Goal: Information Seeking & Learning: Compare options

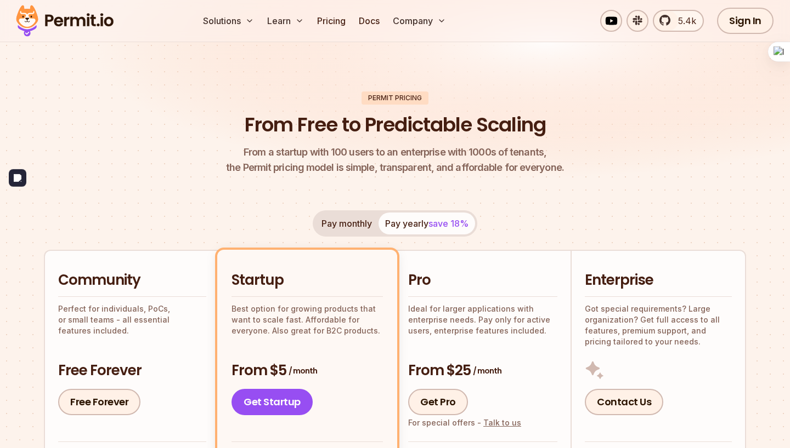
scroll to position [43, 0]
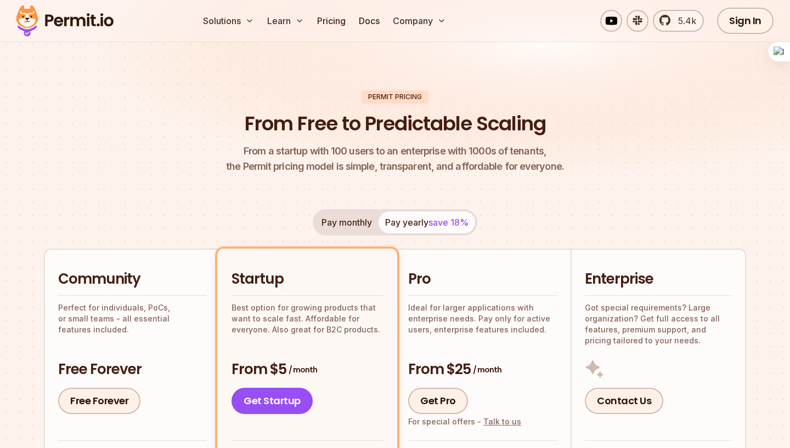
click at [373, 225] on button "Pay monthly" at bounding box center [347, 223] width 64 height 22
click at [411, 221] on button "Pay yearly save 18%" at bounding box center [426, 223] width 96 height 22
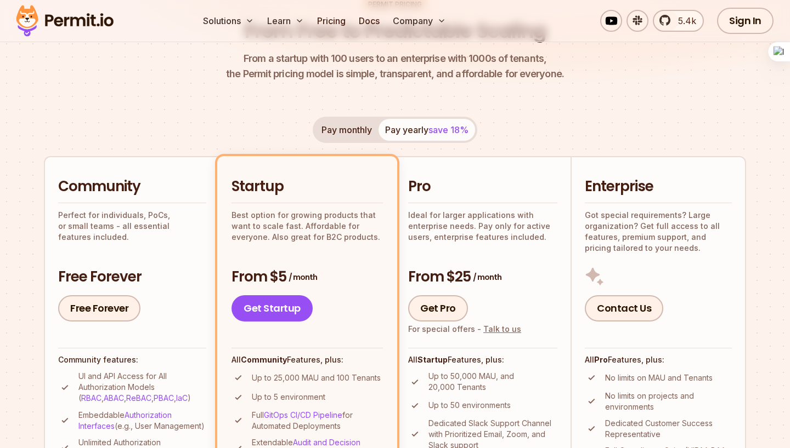
scroll to position [100, 0]
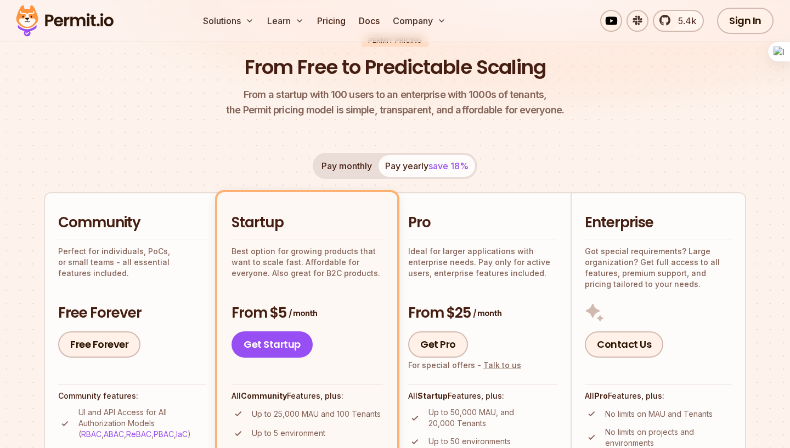
click at [364, 180] on div "Pay monthly Pay yearly save 18% Community Perfect for individuals, PoCs, or sma…" at bounding box center [395, 380] width 702 height 455
click at [360, 170] on button "Pay monthly" at bounding box center [347, 166] width 64 height 22
click at [439, 169] on span "save 18%" at bounding box center [448, 166] width 40 height 11
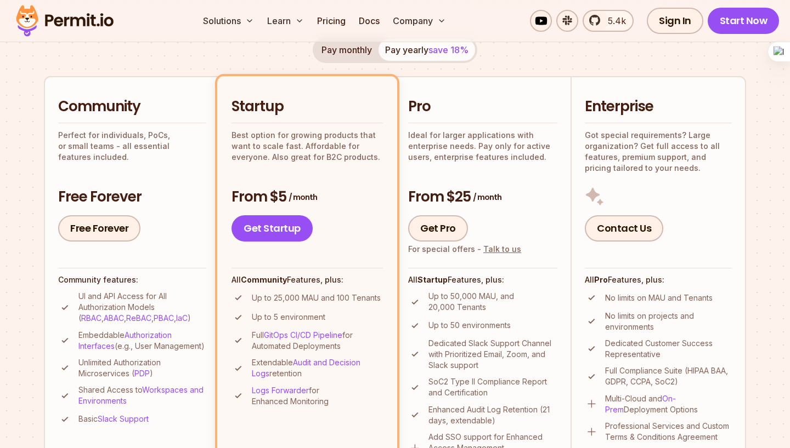
scroll to position [222, 0]
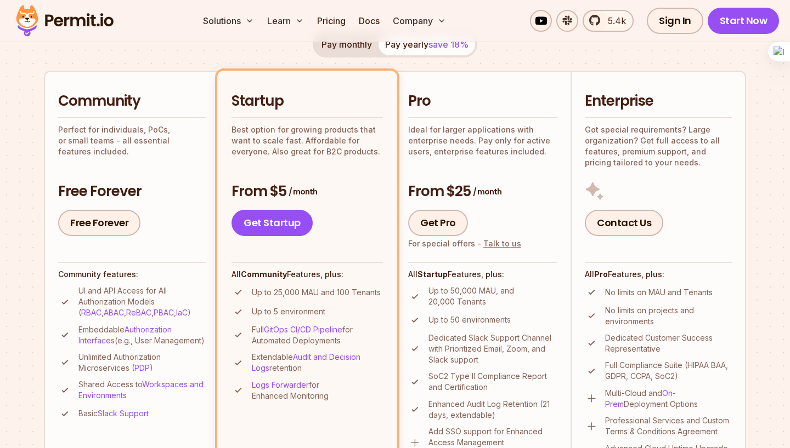
click at [535, 207] on div "From $25 / month Get Pro For special offers - Talk to us" at bounding box center [482, 209] width 149 height 55
click at [518, 175] on div "Pro Ideal for larger applications with enterprise needs. Pay only for active us…" at bounding box center [482, 164] width 149 height 145
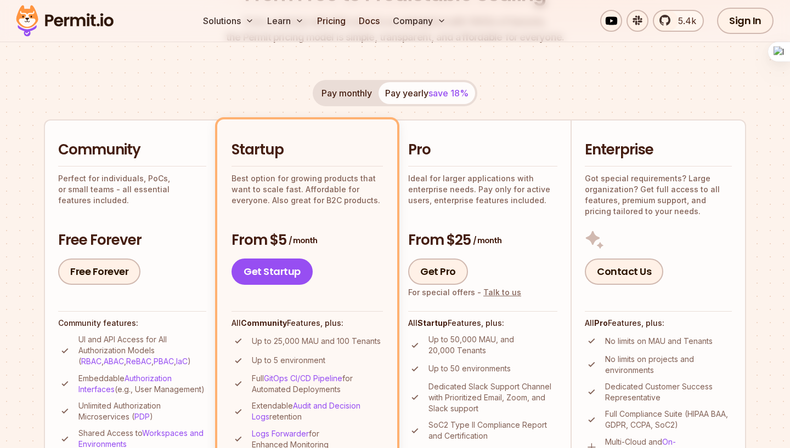
scroll to position [162, 0]
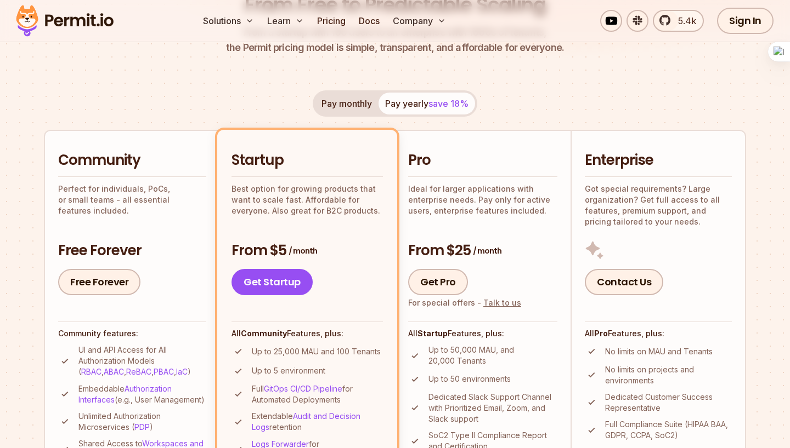
click at [479, 162] on h2 "Pro" at bounding box center [482, 161] width 149 height 20
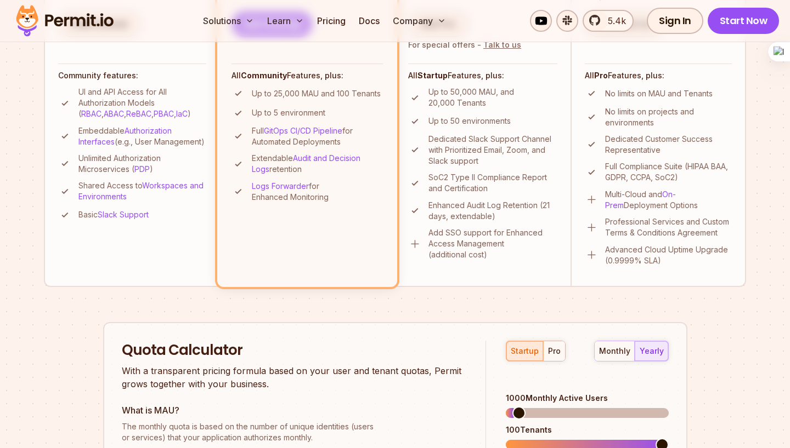
scroll to position [430, 0]
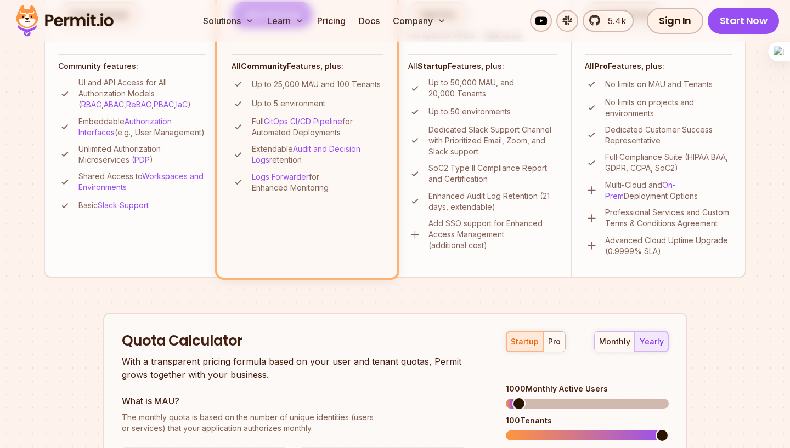
click at [501, 274] on li "Pro Ideal for larger applications with enterprise needs. Pay only for active us…" at bounding box center [482, 69] width 175 height 415
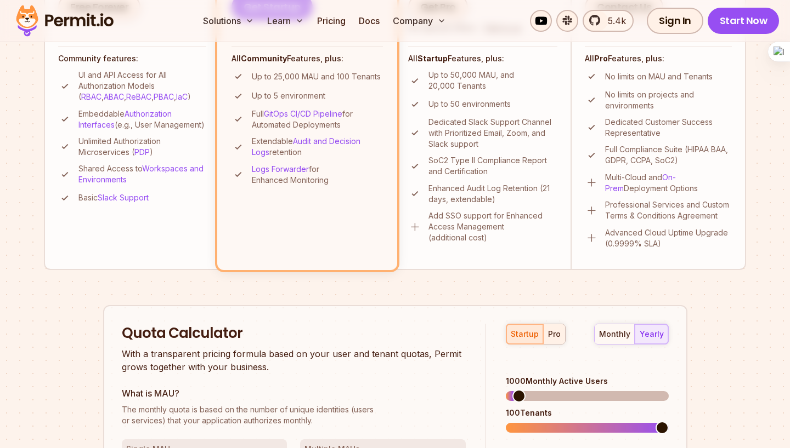
scroll to position [608, 0]
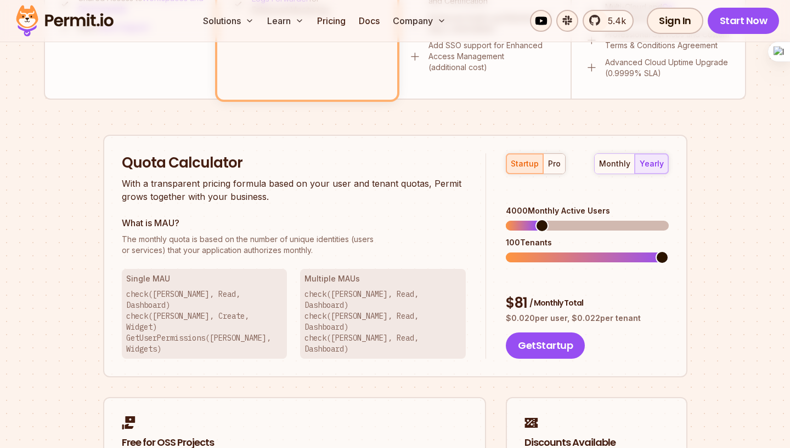
click at [537, 219] on span at bounding box center [541, 225] width 13 height 13
click at [604, 167] on div "monthly" at bounding box center [614, 163] width 31 height 11
click at [651, 159] on div "yearly" at bounding box center [651, 163] width 24 height 11
click at [618, 159] on div "monthly" at bounding box center [614, 163] width 31 height 11
click at [655, 157] on button "yearly" at bounding box center [650, 164] width 33 height 20
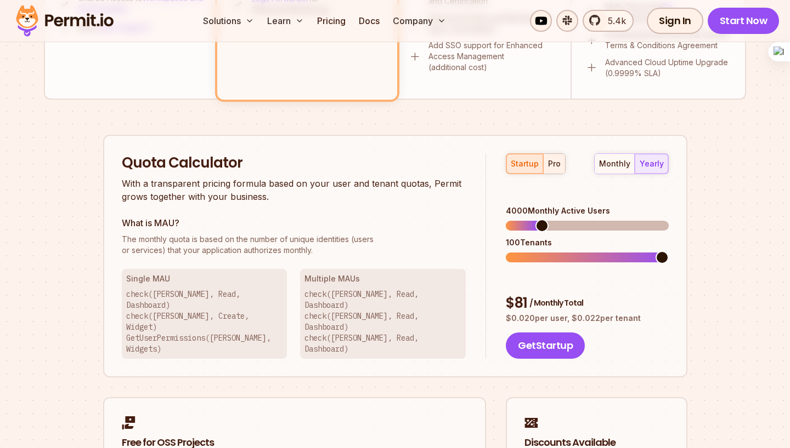
click at [558, 167] on div "pro" at bounding box center [554, 163] width 13 height 11
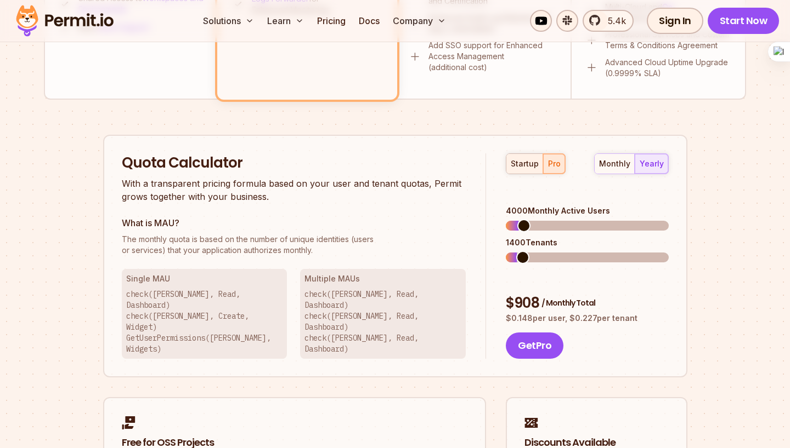
click at [530, 166] on div "startup" at bounding box center [524, 163] width 28 height 11
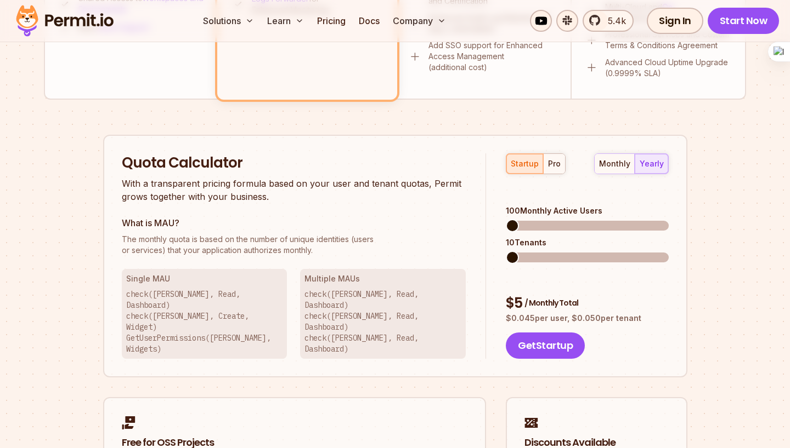
click at [506, 219] on span at bounding box center [512, 225] width 13 height 13
drag, startPoint x: 505, startPoint y: 228, endPoint x: 551, endPoint y: 225, distance: 46.1
click at [551, 225] on div "startup pro monthly yearly 100 Monthly Active Users 10 Tenants $ 5 / Monthly To…" at bounding box center [577, 257] width 182 height 206
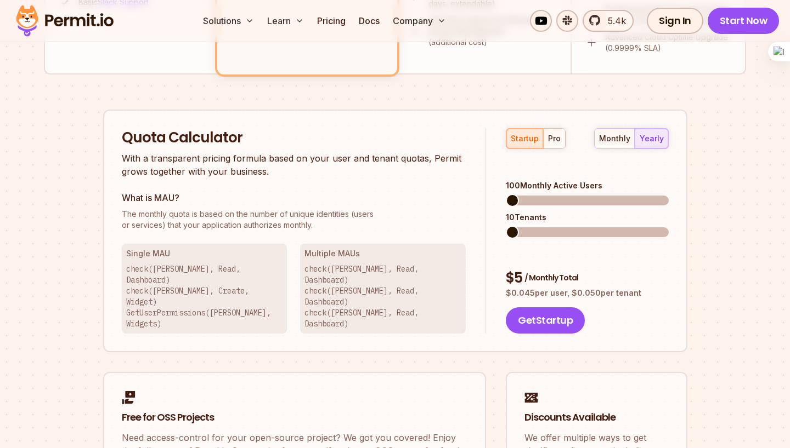
scroll to position [639, 0]
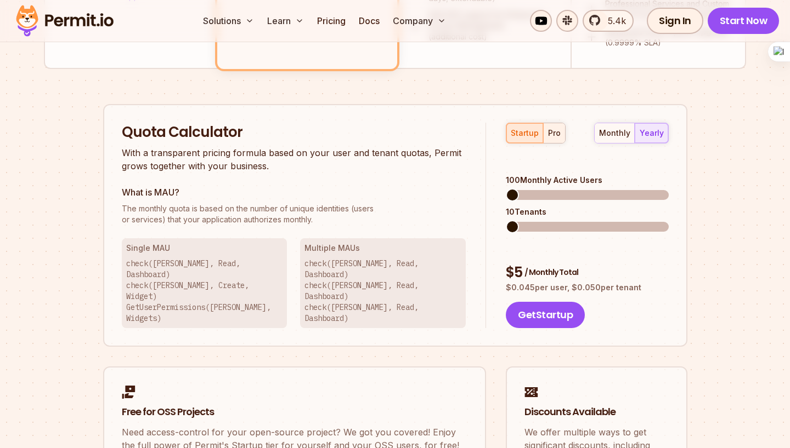
click at [548, 134] on div "pro" at bounding box center [554, 133] width 13 height 11
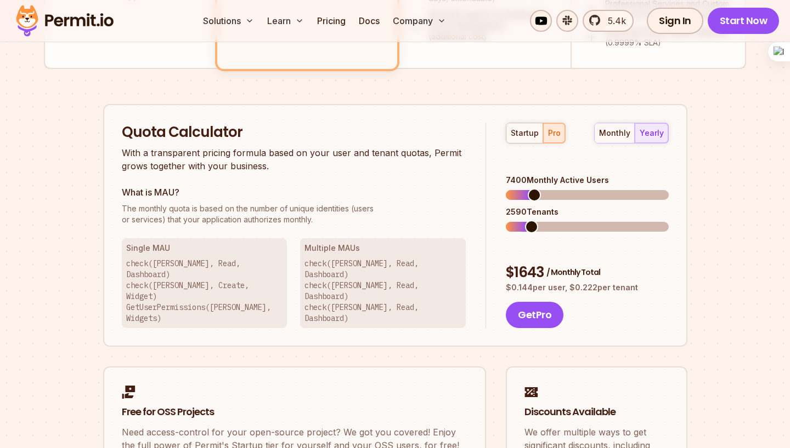
click at [529, 191] on span at bounding box center [533, 195] width 13 height 13
click at [523, 189] on span at bounding box center [528, 195] width 13 height 13
click at [515, 189] on span at bounding box center [520, 195] width 13 height 13
click at [549, 263] on div "$ 687 / Monthly Total" at bounding box center [587, 273] width 162 height 20
click at [506, 220] on span at bounding box center [512, 226] width 13 height 13
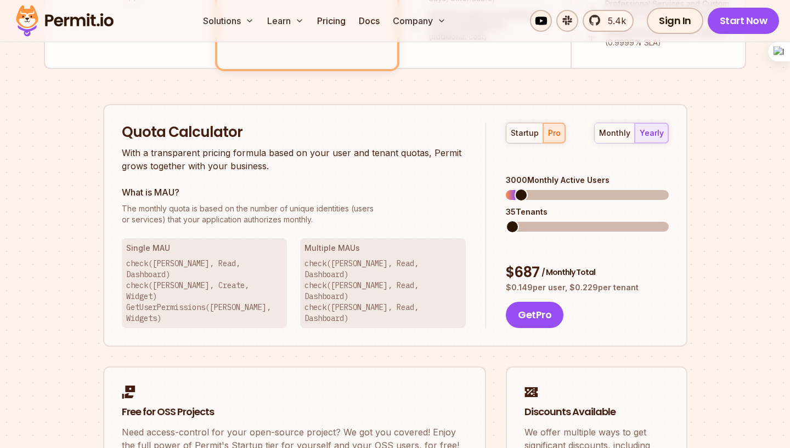
click at [518, 220] on span at bounding box center [512, 226] width 13 height 13
click at [526, 128] on div "startup" at bounding box center [524, 133] width 28 height 11
click at [526, 128] on div "startup pro" at bounding box center [536, 133] width 60 height 21
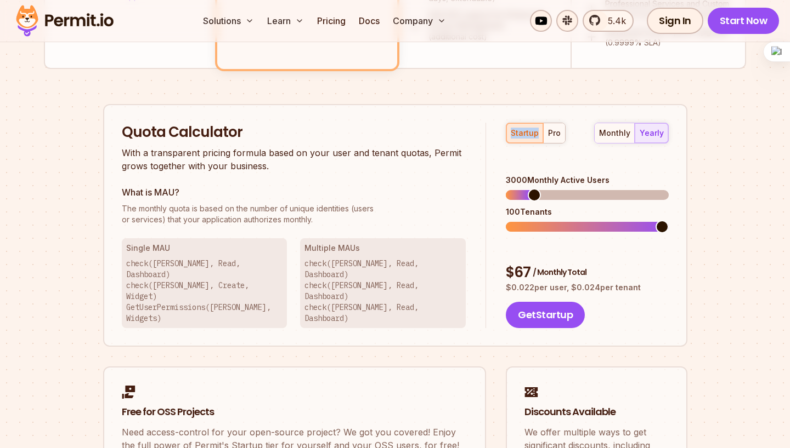
click at [658, 220] on span at bounding box center [661, 226] width 13 height 13
click at [482, 216] on div "Quota Calculator With a transparent pricing formula based on your user and tena…" at bounding box center [395, 225] width 584 height 243
click at [573, 223] on div "startup pro monthly yearly 3000 Monthly Active Users 10 Tenants $ 67 / Monthly …" at bounding box center [577, 226] width 182 height 206
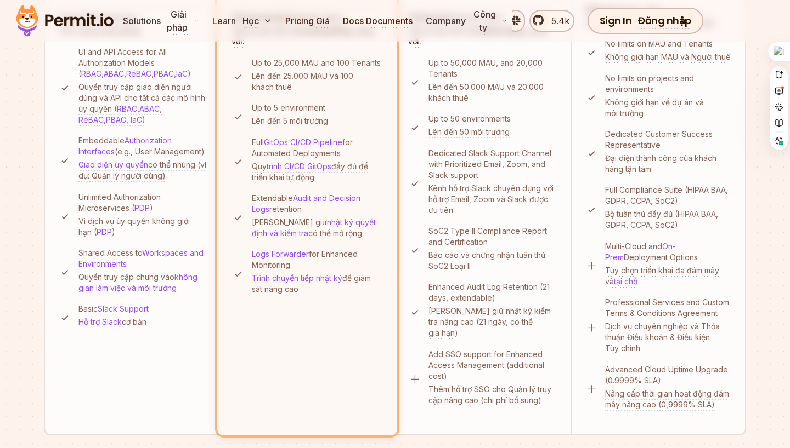
scroll to position [0, 0]
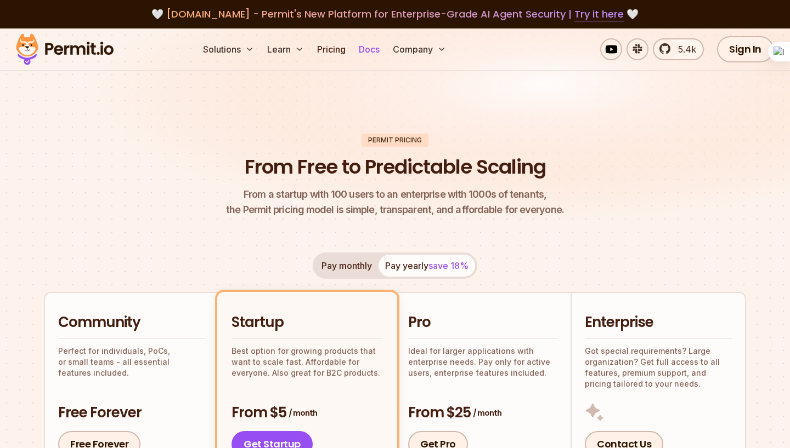
click at [374, 55] on link "Docs" at bounding box center [369, 49] width 30 height 22
click at [688, 51] on span "5.4k" at bounding box center [683, 49] width 25 height 13
click at [674, 49] on span "5.4k" at bounding box center [683, 49] width 25 height 13
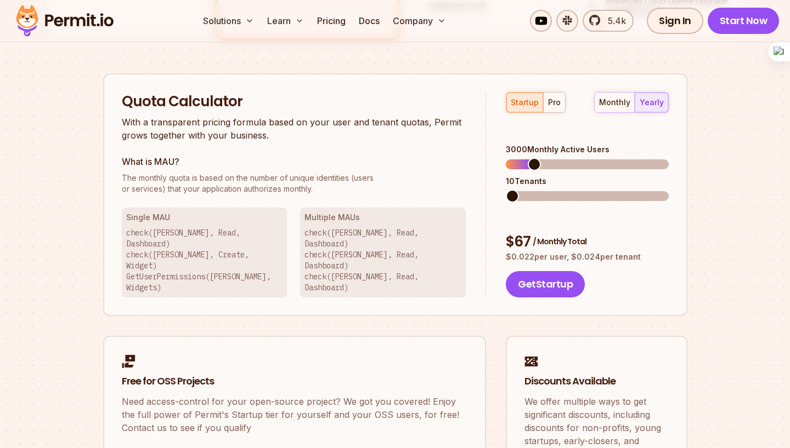
scroll to position [695, 0]
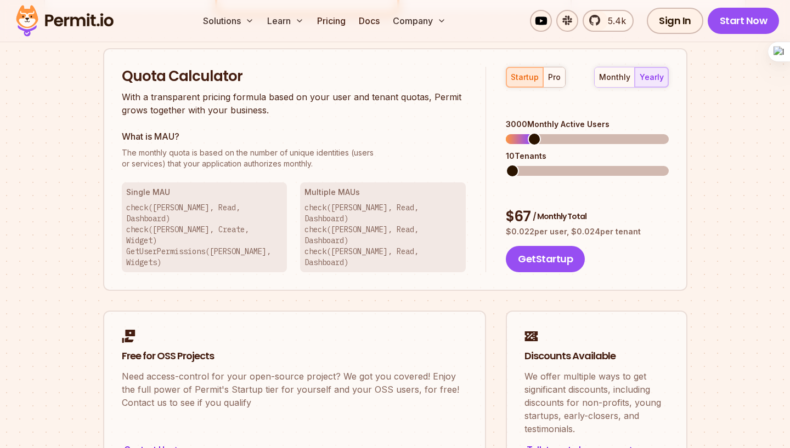
click at [349, 223] on p "check([PERSON_NAME], Read, Dashboard) check([PERSON_NAME], Read, Dashboard) che…" at bounding box center [382, 235] width 157 height 66
click at [255, 211] on p "check([PERSON_NAME], Read, Dashboard) check([PERSON_NAME], Create, Widget) GetU…" at bounding box center [204, 235] width 157 height 66
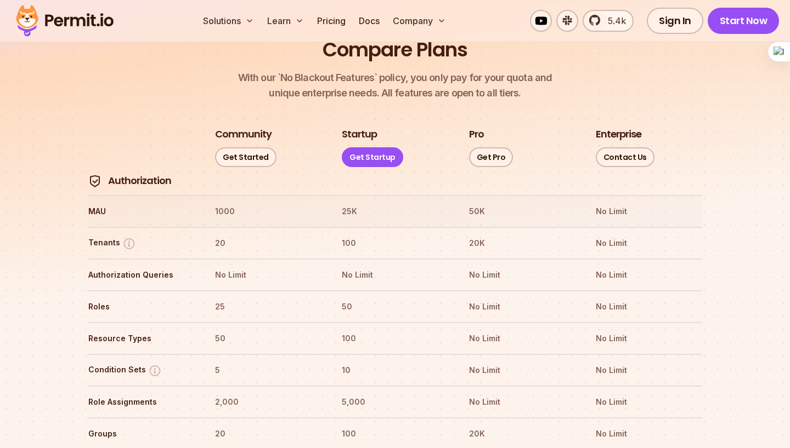
scroll to position [1235, 0]
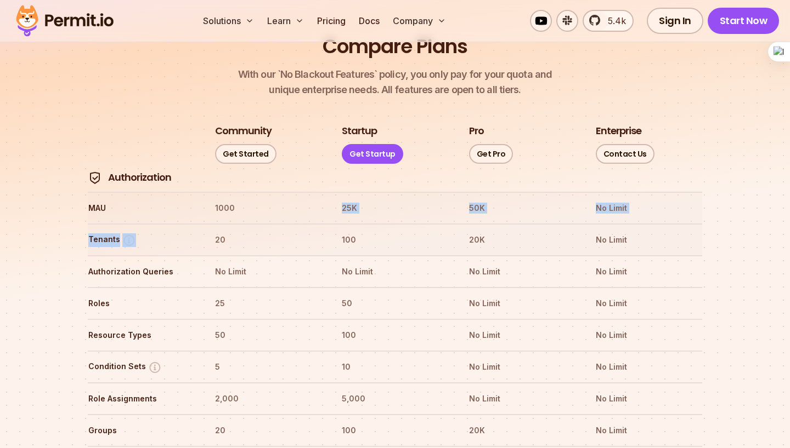
drag, startPoint x: 8, startPoint y: 190, endPoint x: 262, endPoint y: 186, distance: 253.9
click at [96, 234] on button "Tenants" at bounding box center [112, 241] width 48 height 14
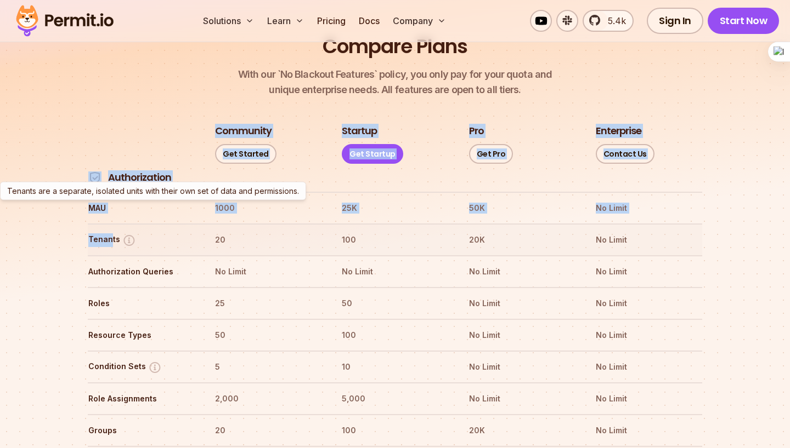
drag, startPoint x: 82, startPoint y: 209, endPoint x: 111, endPoint y: 208, distance: 29.1
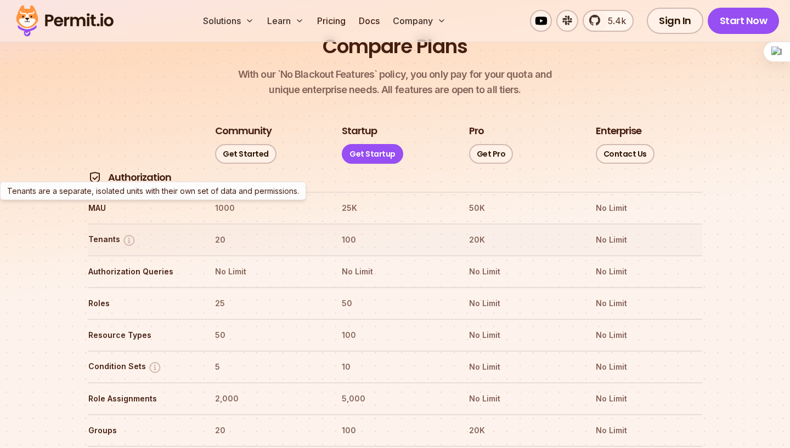
click at [123, 191] on p "Tenants are a separate, isolated units with their own set of data and permissio…" at bounding box center [153, 191] width 292 height 11
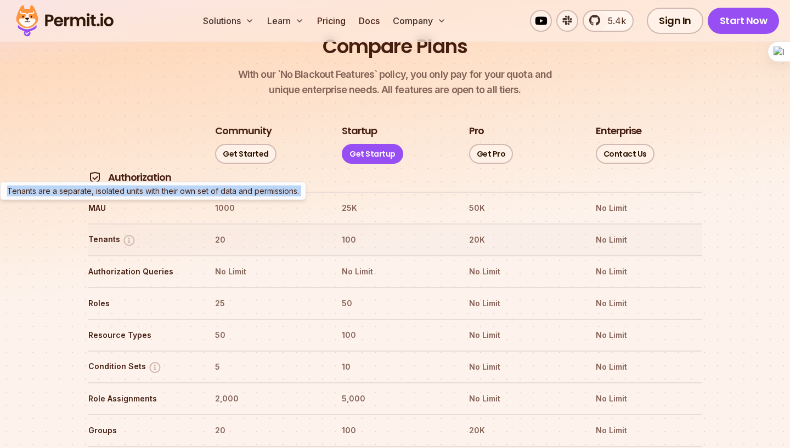
click at [123, 191] on p "Tenants are a separate, isolated units with their own set of data and permissio…" at bounding box center [153, 191] width 292 height 11
copy p "Tenants are a separate, isolated units with their own set of data and permissio…"
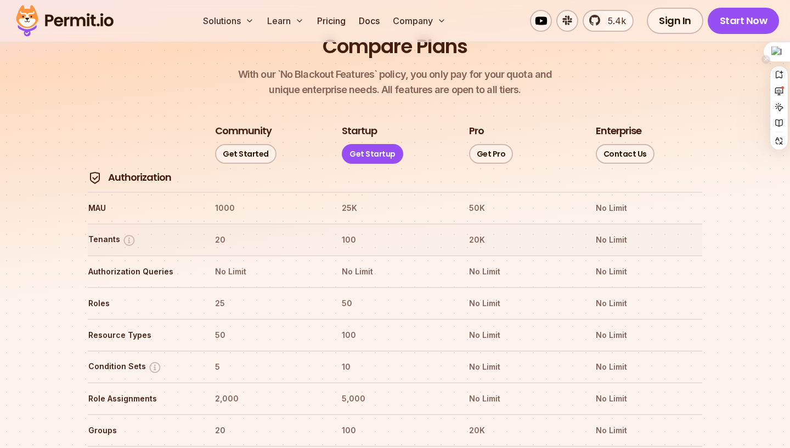
click at [782, 56] on div at bounding box center [776, 52] width 26 height 20
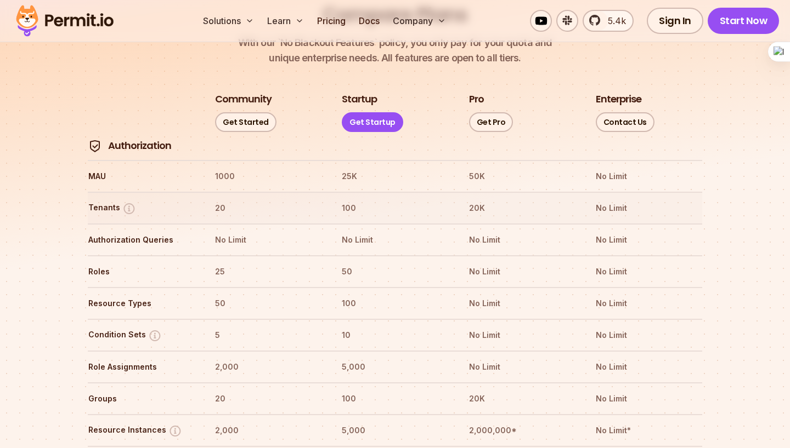
scroll to position [1267, 0]
click at [245, 112] on link "Get Started" at bounding box center [245, 122] width 61 height 20
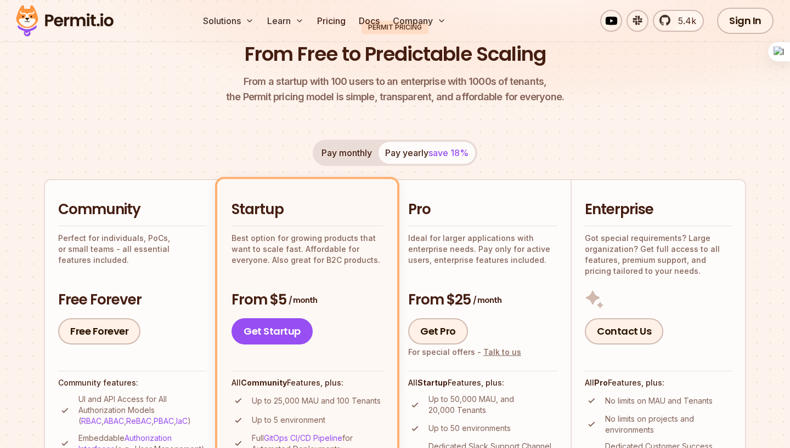
scroll to position [0, 0]
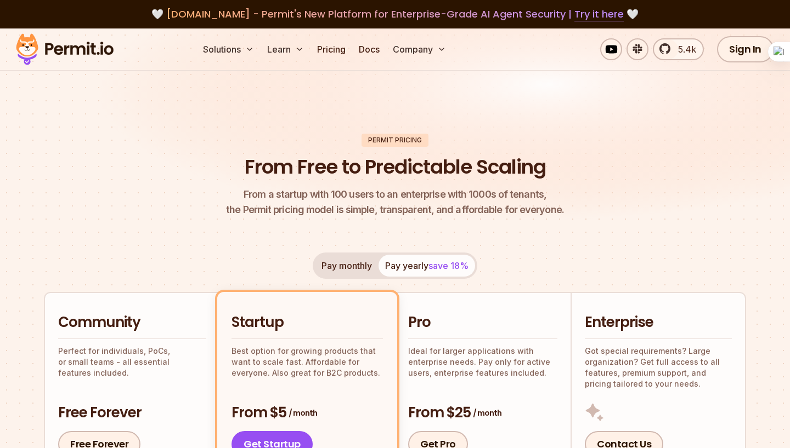
drag, startPoint x: 121, startPoint y: 49, endPoint x: 49, endPoint y: 51, distance: 72.4
click at [49, 51] on div "Solutions Learn Pricing Docs Company 5.4k Sign In Start Now" at bounding box center [395, 50] width 790 height 42
